Goal: Task Accomplishment & Management: Manage account settings

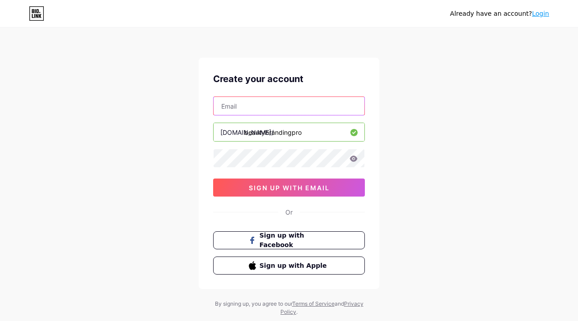
click at [288, 112] on input "text" at bounding box center [288, 106] width 151 height 18
type input "[EMAIL_ADDRESS][DOMAIN_NAME]"
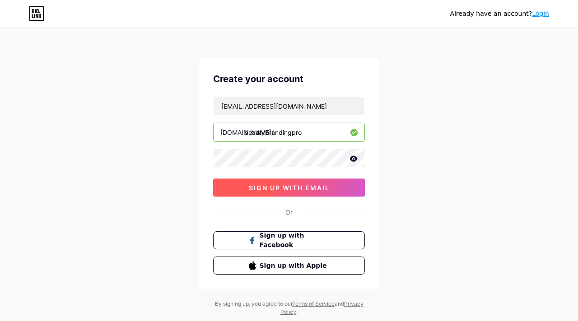
click at [283, 190] on span "sign up with email" at bounding box center [289, 188] width 81 height 8
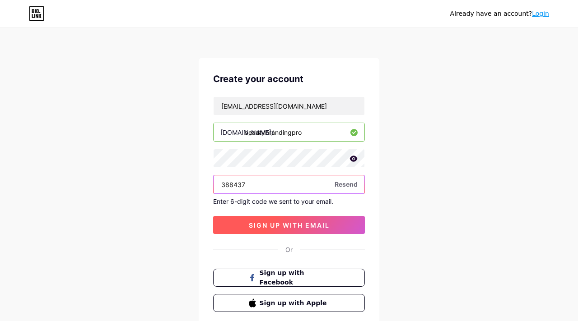
type input "388437"
click at [330, 227] on button "sign up with email" at bounding box center [289, 225] width 152 height 18
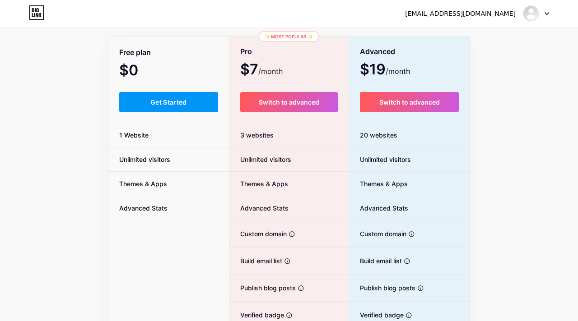
scroll to position [52, 0]
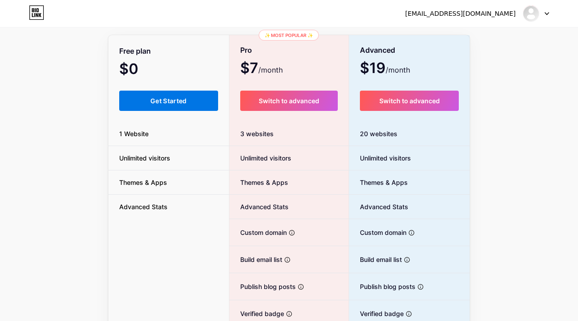
click at [169, 97] on span "Get Started" at bounding box center [168, 101] width 37 height 8
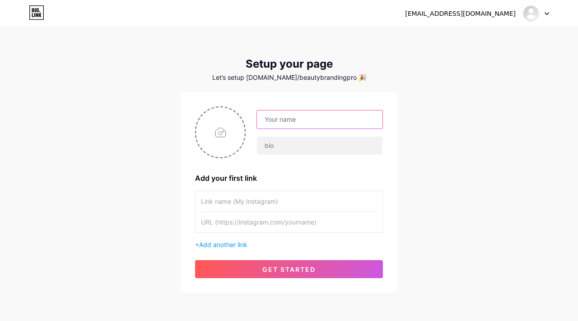
click at [292, 121] on input "text" at bounding box center [319, 120] width 125 height 18
click at [232, 244] on span "Add another link" at bounding box center [223, 245] width 48 height 8
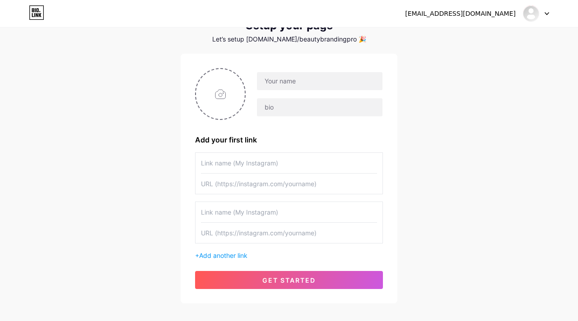
scroll to position [39, 0]
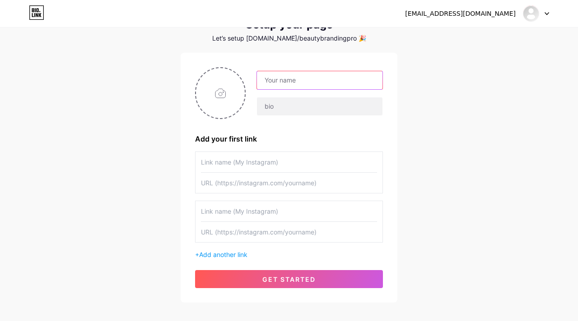
click at [299, 83] on input "text" at bounding box center [319, 80] width 125 height 18
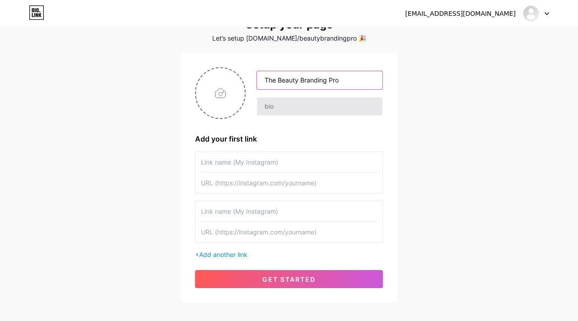
type input "The Beauty Branding Pro"
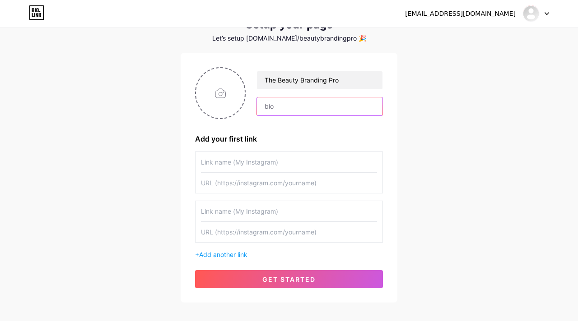
click at [283, 103] on input "text" at bounding box center [319, 106] width 125 height 18
click at [233, 158] on input "text" at bounding box center [289, 162] width 176 height 20
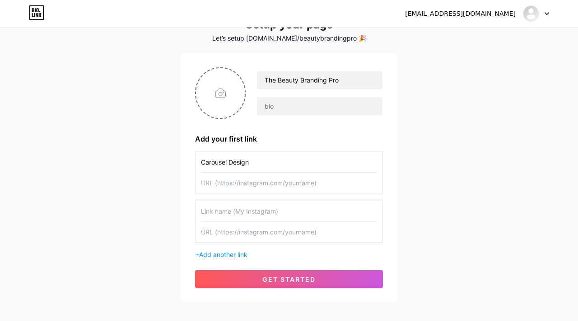
click at [202, 163] on input "Carousel Design" at bounding box center [289, 162] width 176 height 20
type input "Custom Carousel Design"
click at [221, 209] on input "text" at bounding box center [289, 211] width 176 height 20
click at [201, 211] on input "Instagram Design" at bounding box center [289, 211] width 176 height 20
click at [256, 213] on input "Custom Instagram Design" at bounding box center [289, 211] width 176 height 20
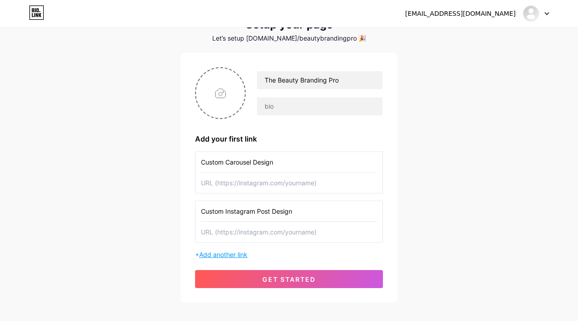
type input "Custom Instagram Post Design"
click at [235, 251] on span "Add another link" at bounding box center [223, 255] width 48 height 8
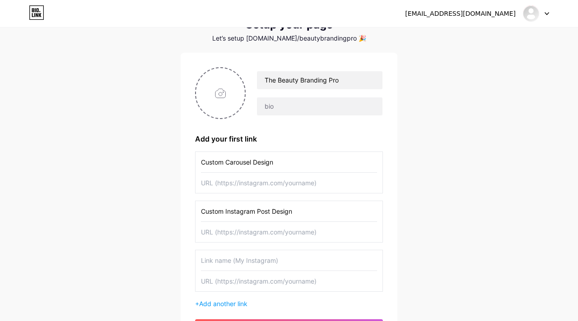
click at [228, 261] on input "text" at bounding box center [289, 260] width 176 height 20
click at [224, 261] on input "Custom Instagram Post Des" at bounding box center [289, 260] width 176 height 20
click at [203, 262] on input "Instagram Post Des" at bounding box center [289, 260] width 176 height 20
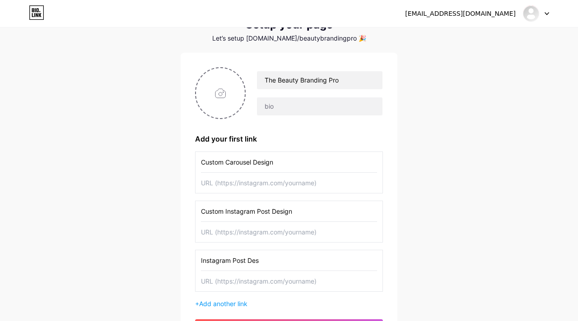
drag, startPoint x: 263, startPoint y: 262, endPoint x: 234, endPoint y: 263, distance: 28.9
click at [234, 263] on input "Instagram Post Des" at bounding box center [289, 260] width 176 height 20
type input "Instagram Management & Design"
click at [236, 285] on input "text" at bounding box center [289, 281] width 176 height 20
click at [219, 186] on input "text" at bounding box center [289, 183] width 176 height 20
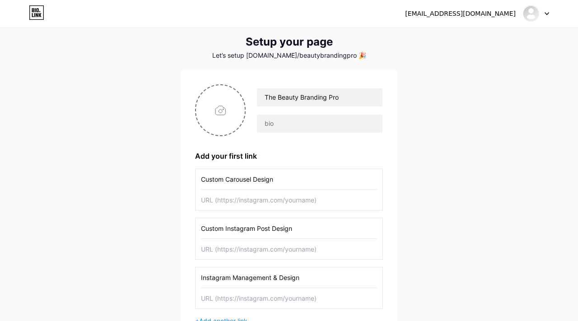
scroll to position [0, 0]
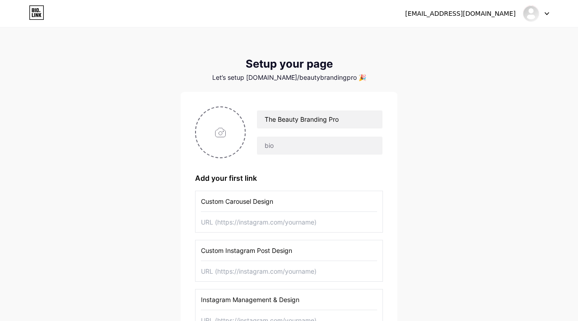
click at [208, 222] on input "text" at bounding box center [289, 222] width 176 height 20
paste input "[URL][DOMAIN_NAME]"
type input "[URL][DOMAIN_NAME]"
click at [243, 270] on input "text" at bounding box center [289, 271] width 176 height 20
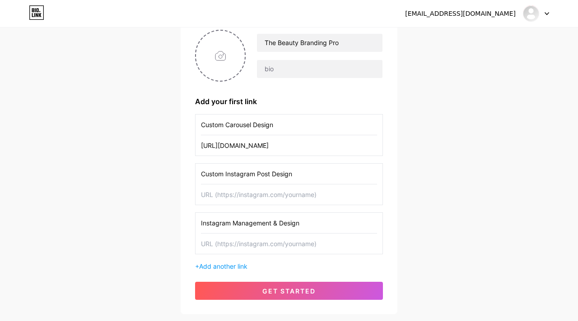
scroll to position [82, 0]
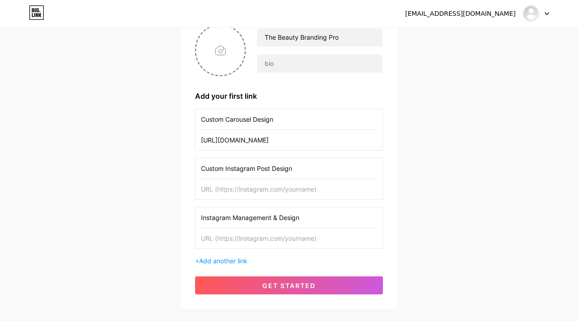
click at [220, 241] on input "text" at bounding box center [289, 238] width 176 height 20
paste input "[URL][DOMAIN_NAME]"
drag, startPoint x: 369, startPoint y: 242, endPoint x: 176, endPoint y: 238, distance: 192.3
click at [176, 238] on div "[EMAIL_ADDRESS][DOMAIN_NAME] Dashboard Logout Setup your page Let’s setup [DOMA…" at bounding box center [289, 128] width 578 height 420
type input "[URL][DOMAIN_NAME]"
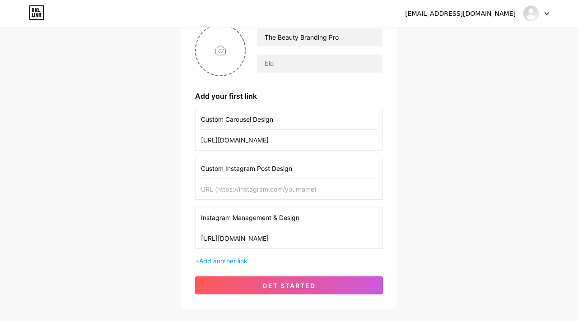
click at [218, 185] on input "text" at bounding box center [289, 189] width 176 height 20
paste input "[URL][DOMAIN_NAME]"
click at [348, 190] on input "[URL][DOMAIN_NAME]" at bounding box center [289, 189] width 176 height 20
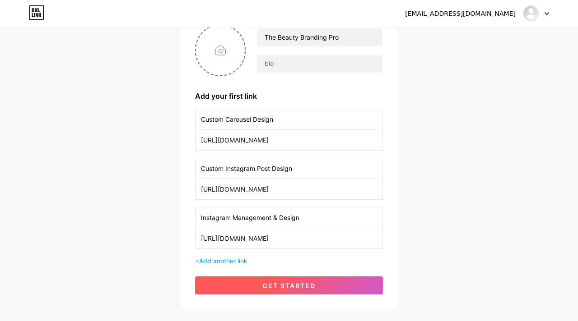
type input "[URL][DOMAIN_NAME]"
click at [325, 284] on button "get started" at bounding box center [289, 286] width 188 height 18
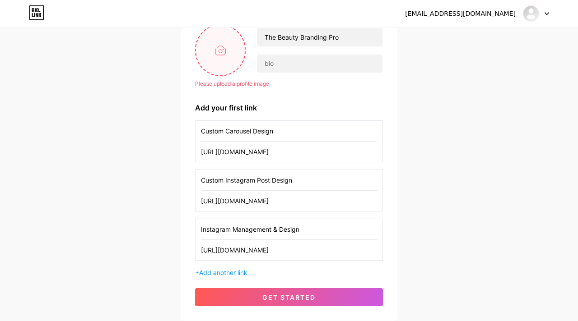
click at [220, 60] on input "file" at bounding box center [220, 50] width 49 height 50
type input "C:\fakepath\DA708380-D84C-4CB3-B1C7-F9760EEA564C 2.PNG"
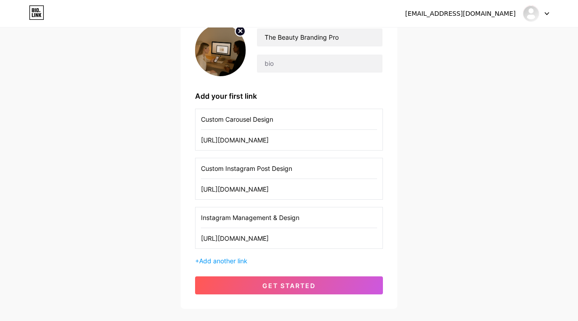
click at [238, 31] on circle at bounding box center [240, 31] width 10 height 10
click at [228, 46] on input "file" at bounding box center [220, 50] width 49 height 50
type input "C:\fakepath\The.png"
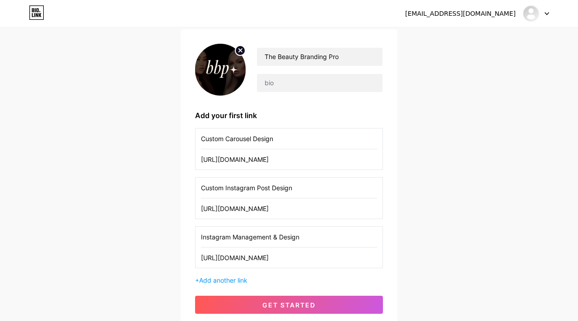
scroll to position [59, 0]
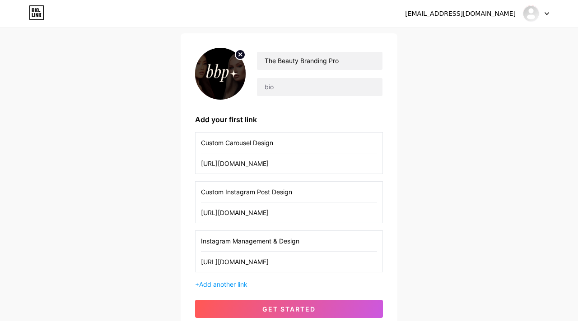
click at [219, 78] on img at bounding box center [220, 74] width 51 height 52
drag, startPoint x: 219, startPoint y: 77, endPoint x: 246, endPoint y: 111, distance: 43.8
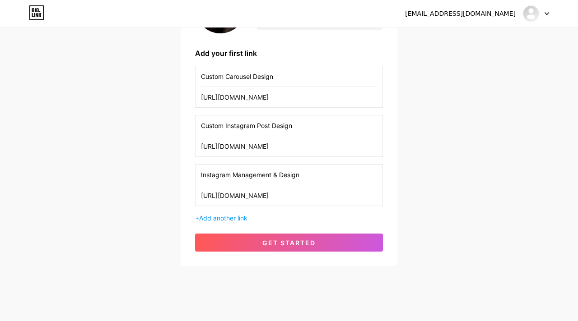
scroll to position [135, 0]
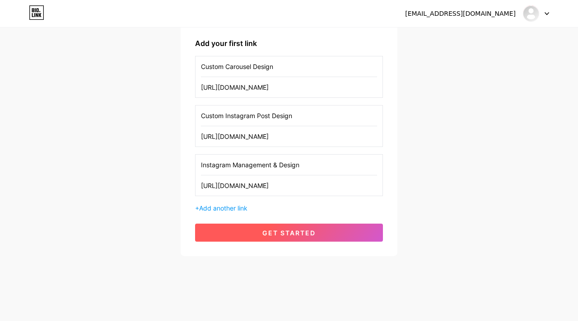
click at [260, 234] on button "get started" at bounding box center [289, 233] width 188 height 18
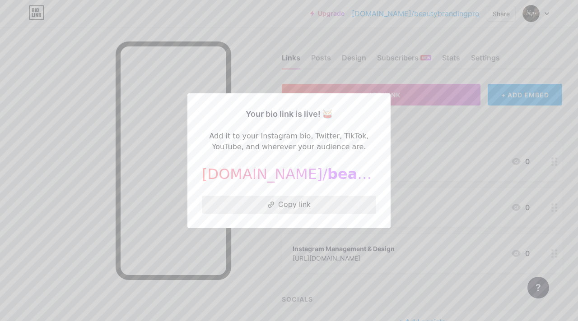
click at [288, 205] on button "Copy link" at bounding box center [289, 205] width 174 height 18
click at [247, 74] on div at bounding box center [289, 160] width 578 height 321
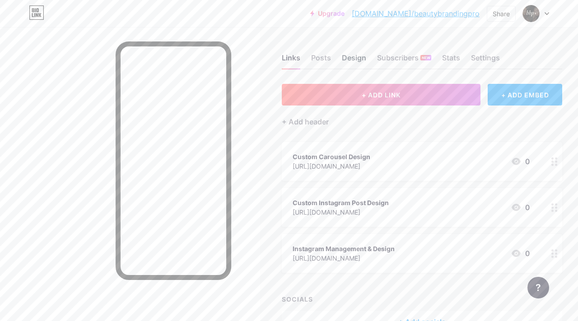
click at [354, 54] on div "Design" at bounding box center [354, 60] width 24 height 16
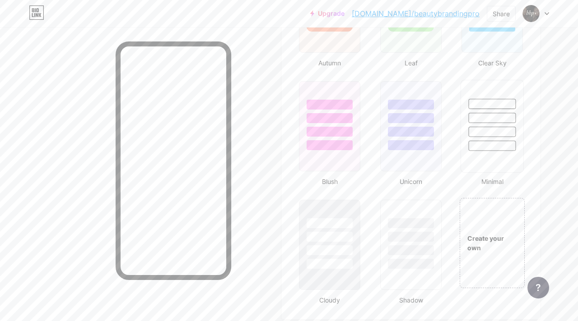
scroll to position [899, 0]
click at [491, 246] on div "Create your own" at bounding box center [492, 244] width 66 height 19
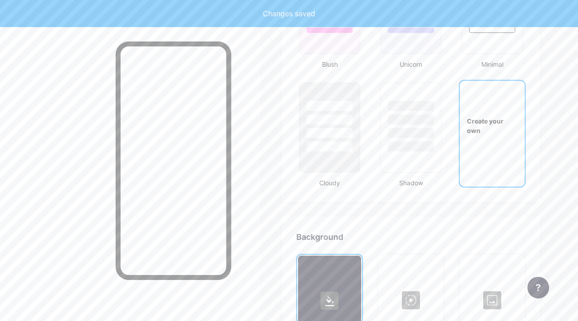
type input "#ffffff"
type input "#000000"
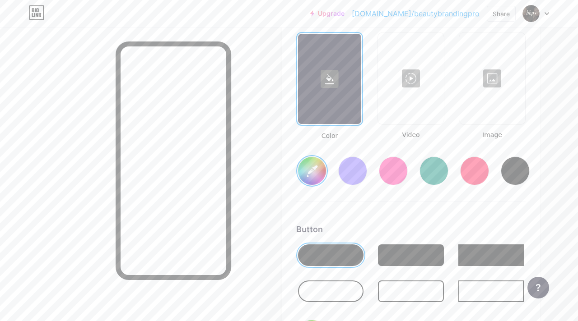
scroll to position [1242, 0]
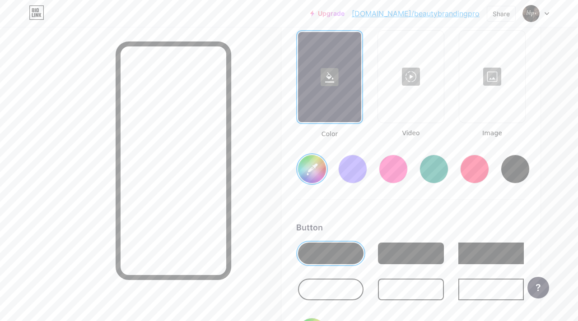
click at [427, 15] on link "[DOMAIN_NAME]/beautybrandingpro" at bounding box center [416, 13] width 128 height 11
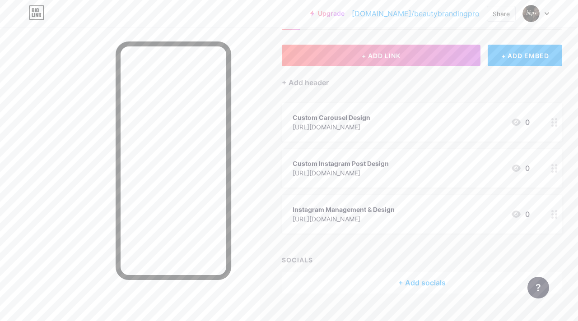
scroll to position [56, 0]
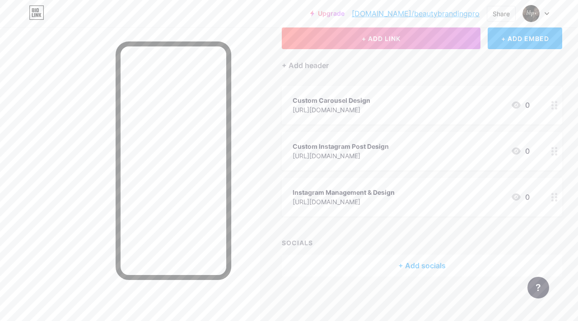
click at [385, 146] on div "Custom Instagram Post Design" at bounding box center [340, 146] width 96 height 9
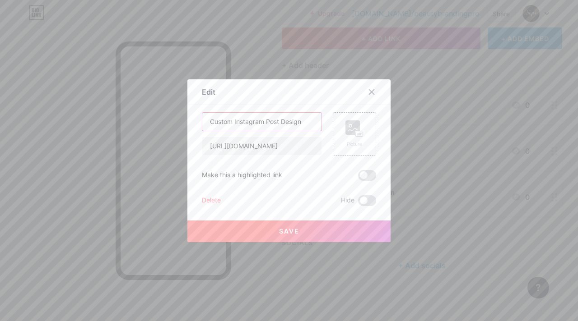
drag, startPoint x: 235, startPoint y: 122, endPoint x: 201, endPoint y: 121, distance: 33.9
click at [201, 122] on div "Edit Content YouTube Play YouTube video without leaving your page. ADD Vimeo Pl…" at bounding box center [288, 160] width 203 height 163
drag, startPoint x: 281, startPoint y: 123, endPoint x: 242, endPoint y: 123, distance: 38.4
click at [242, 123] on input "Instagram Post Design" at bounding box center [261, 122] width 119 height 18
type input "Instagram Design Package"
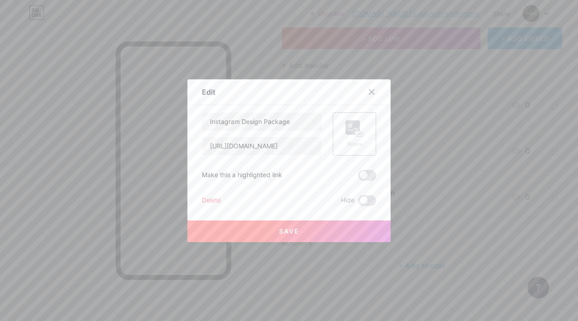
click at [306, 231] on button "Save" at bounding box center [288, 232] width 203 height 22
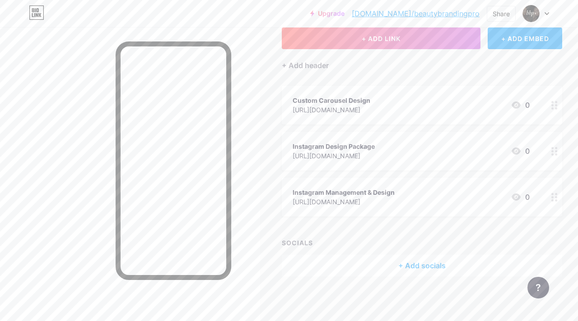
click at [37, 16] on icon at bounding box center [36, 12] width 15 height 14
click at [422, 74] on div "+ ADD LINK + ADD EMBED + Add header Custom Carousel Design [URL][DOMAIN_NAME] 0…" at bounding box center [422, 152] width 280 height 249
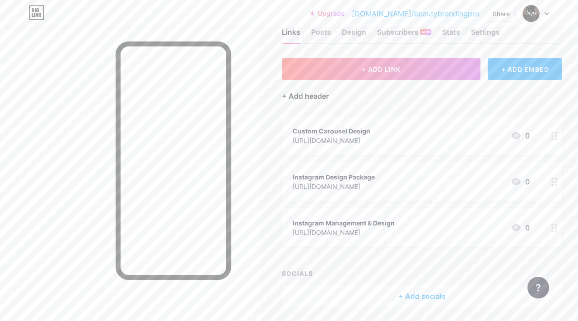
scroll to position [25, 0]
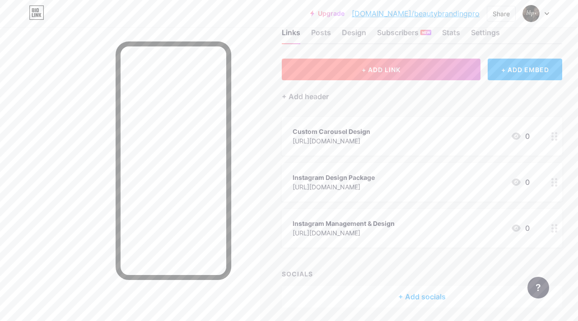
click at [361, 65] on button "+ ADD LINK" at bounding box center [381, 70] width 199 height 22
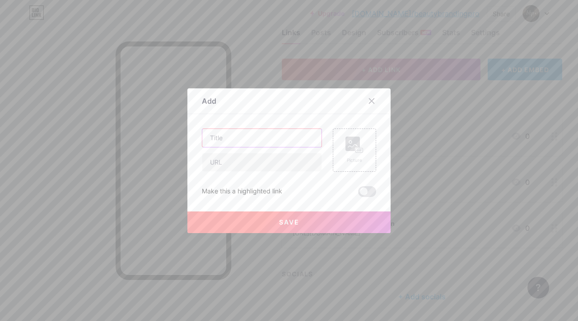
click at [225, 135] on input "text" at bounding box center [261, 138] width 119 height 18
type input "Main Website"
click at [227, 158] on input "text" at bounding box center [261, 162] width 119 height 18
drag, startPoint x: 308, startPoint y: 165, endPoint x: 346, endPoint y: 163, distance: 37.5
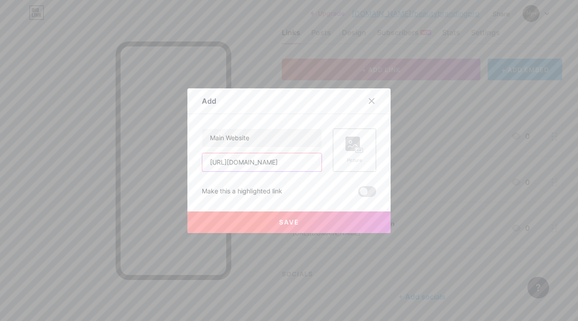
click at [347, 164] on div "Main Website [URL][DOMAIN_NAME] Picture" at bounding box center [289, 150] width 174 height 43
click at [315, 162] on input "[URL][DOMAIN_NAME]" at bounding box center [261, 162] width 119 height 18
drag, startPoint x: 315, startPoint y: 162, endPoint x: 267, endPoint y: 162, distance: 48.3
click at [267, 162] on input "[URL][DOMAIN_NAME]" at bounding box center [261, 162] width 119 height 18
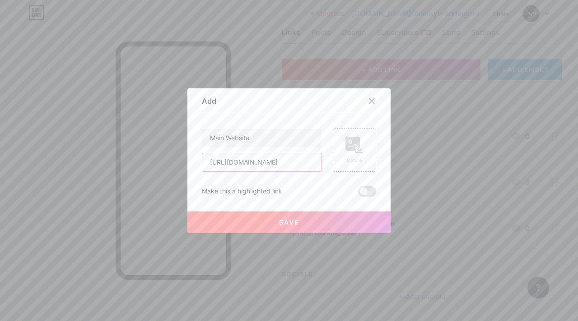
type input "[URL][DOMAIN_NAME]"
click at [305, 217] on button "Save" at bounding box center [288, 223] width 203 height 22
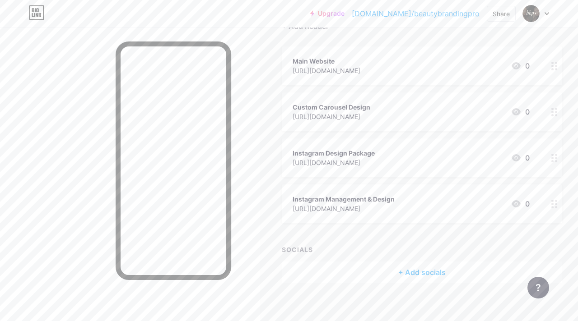
scroll to position [102, 0]
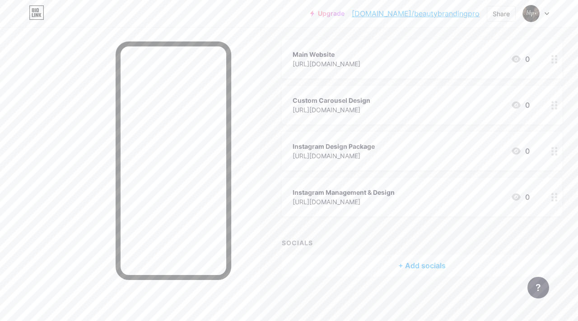
click at [278, 27] on div "Upgrade [DOMAIN_NAME]/beauty... [DOMAIN_NAME]/beautybrandingpro Share Switch ac…" at bounding box center [289, 14] width 578 height 28
click at [261, 31] on div "Links Posts Design Subscribers NEW Stats Settings + ADD LINK + ADD EMBED + Add …" at bounding box center [300, 123] width 600 height 397
